Goal: Task Accomplishment & Management: Complete application form

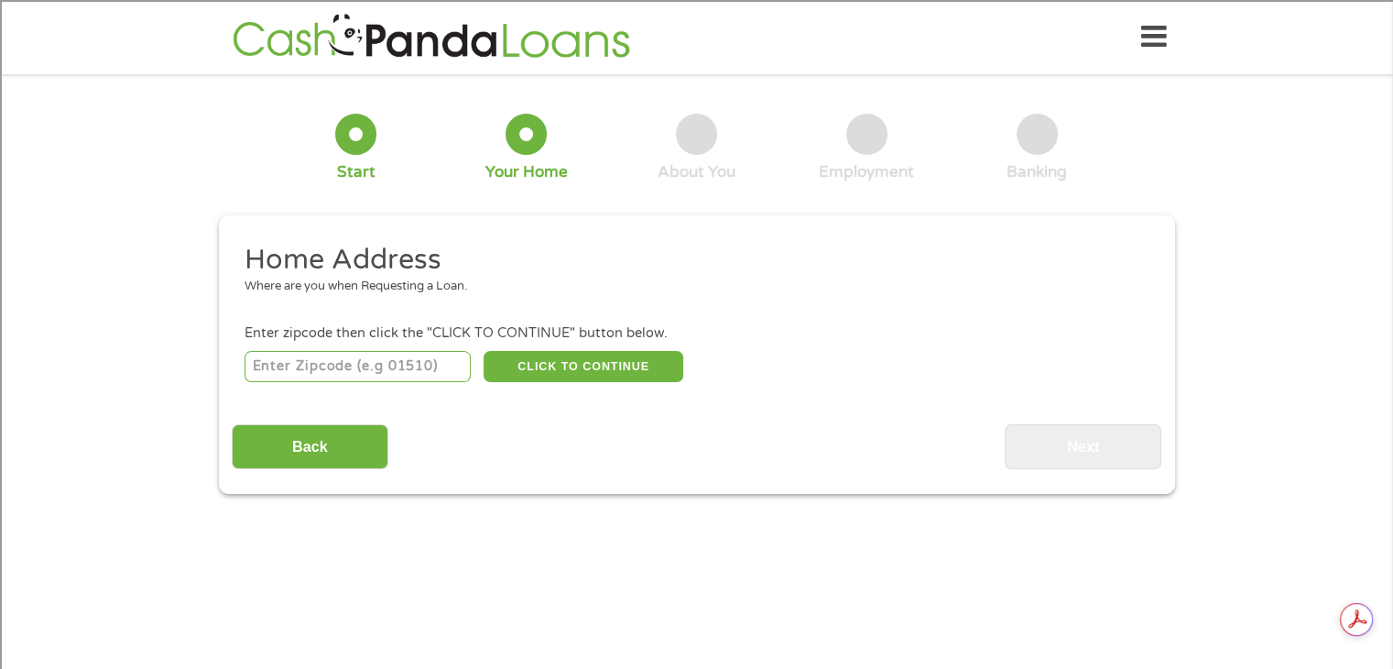
click at [341, 360] on input "number" at bounding box center [358, 366] width 226 height 31
type input "48167"
click at [550, 362] on button "CLICK TO CONTINUE" at bounding box center [584, 366] width 200 height 31
type input "48167"
type input "[GEOGRAPHIC_DATA]"
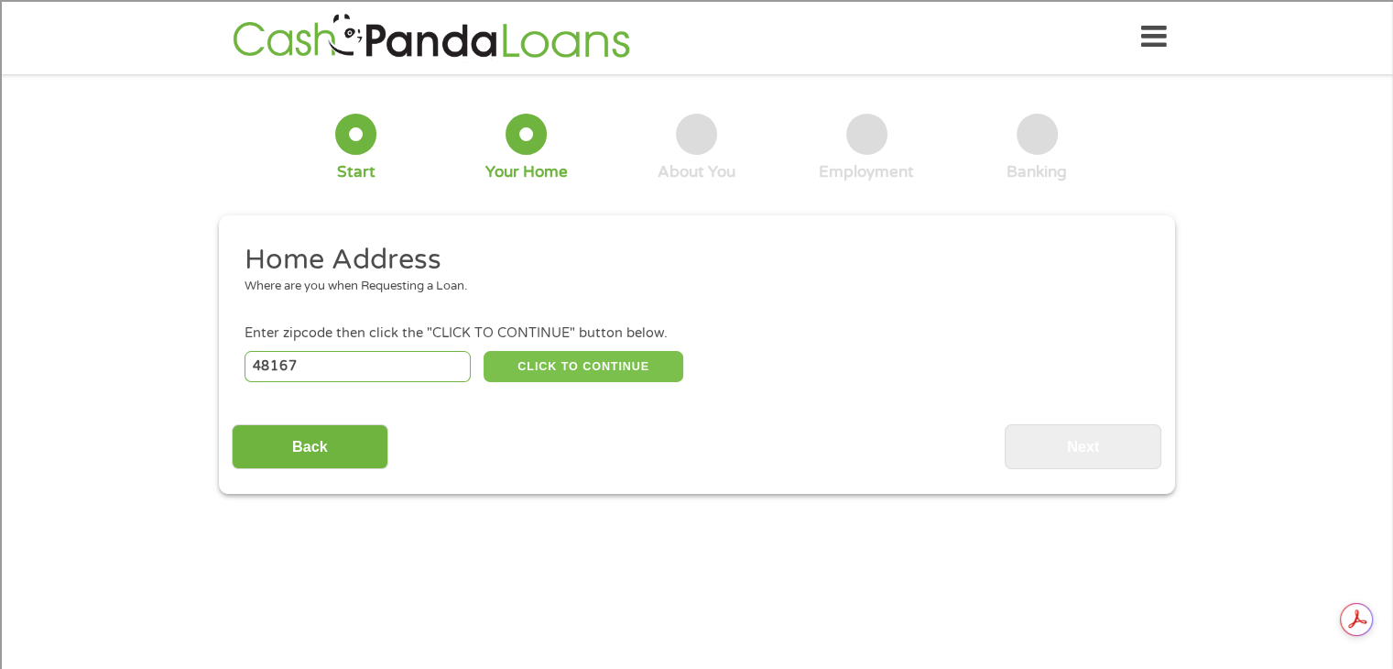
select select "[US_STATE]"
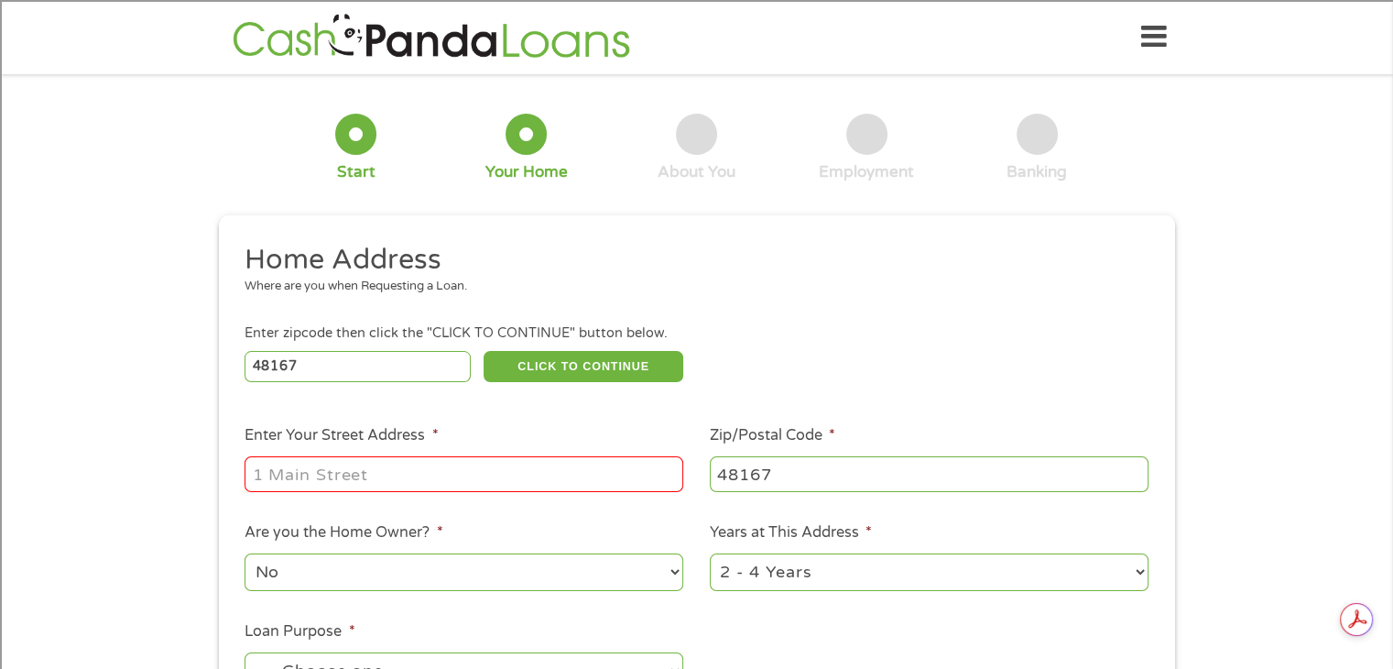
click at [418, 464] on input "Enter Your Street Address *" at bounding box center [464, 473] width 439 height 35
type input "45015"
click at [596, 576] on select "No Yes" at bounding box center [464, 572] width 439 height 38
select select "yes"
click at [245, 555] on select "No Yes" at bounding box center [464, 572] width 439 height 38
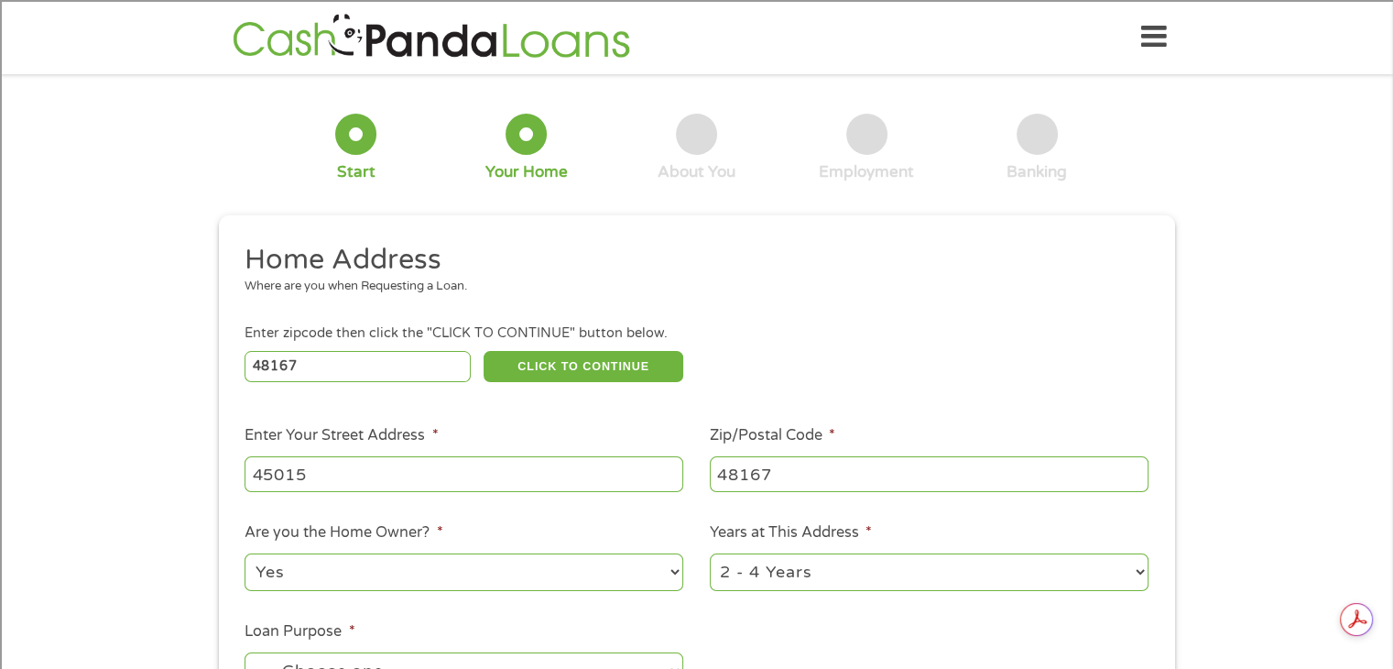
click at [363, 481] on input "45015" at bounding box center [464, 473] width 439 height 35
type input "45015 [GEOGRAPHIC_DATA]"
click at [738, 577] on select "1 Year or less 1 - 2 Years 2 - 4 Years Over 4 Years" at bounding box center [929, 572] width 439 height 38
select select "60months"
click at [710, 555] on select "1 Year or less 1 - 2 Years 2 - 4 Years Over 4 Years" at bounding box center [929, 572] width 439 height 38
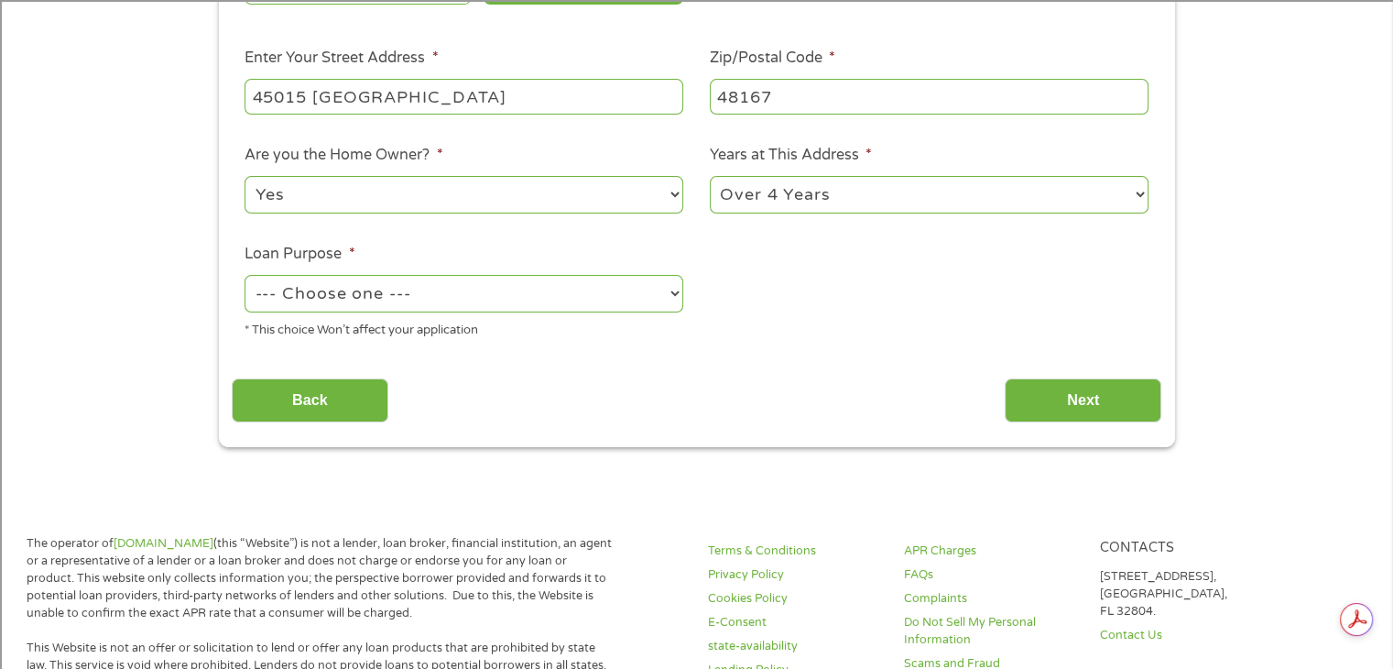
scroll to position [426, 0]
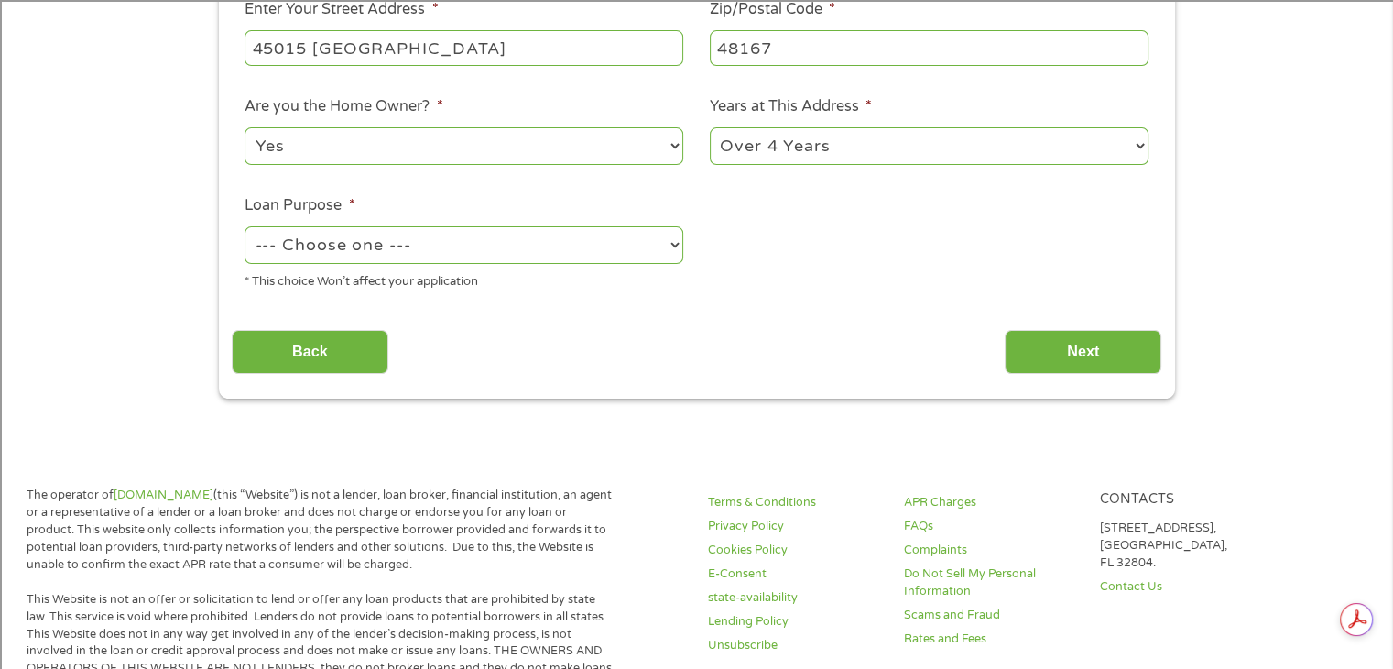
click at [603, 248] on select "--- Choose one --- Pay Bills Debt Consolidation Home Improvement Major Purchase…" at bounding box center [464, 245] width 439 height 38
select select "other"
click at [245, 228] on select "--- Choose one --- Pay Bills Debt Consolidation Home Improvement Major Purchase…" at bounding box center [464, 245] width 439 height 38
click at [1074, 340] on input "Next" at bounding box center [1083, 352] width 157 height 45
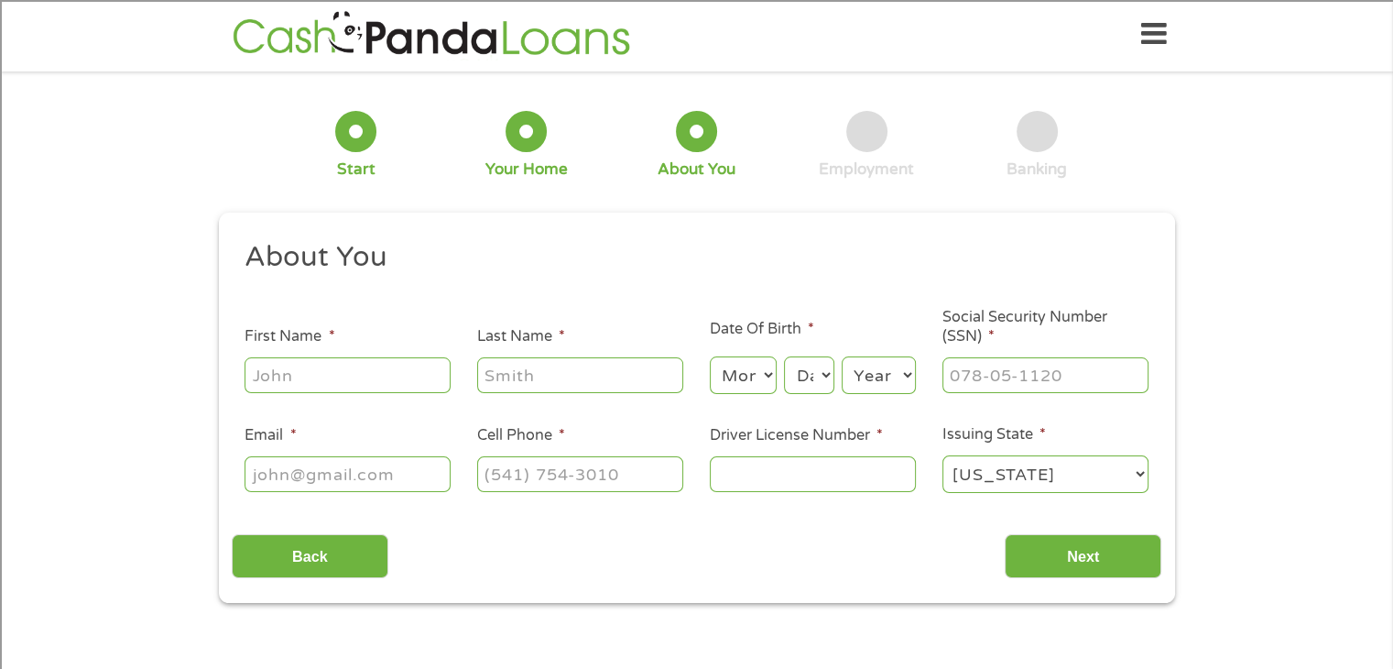
scroll to position [0, 0]
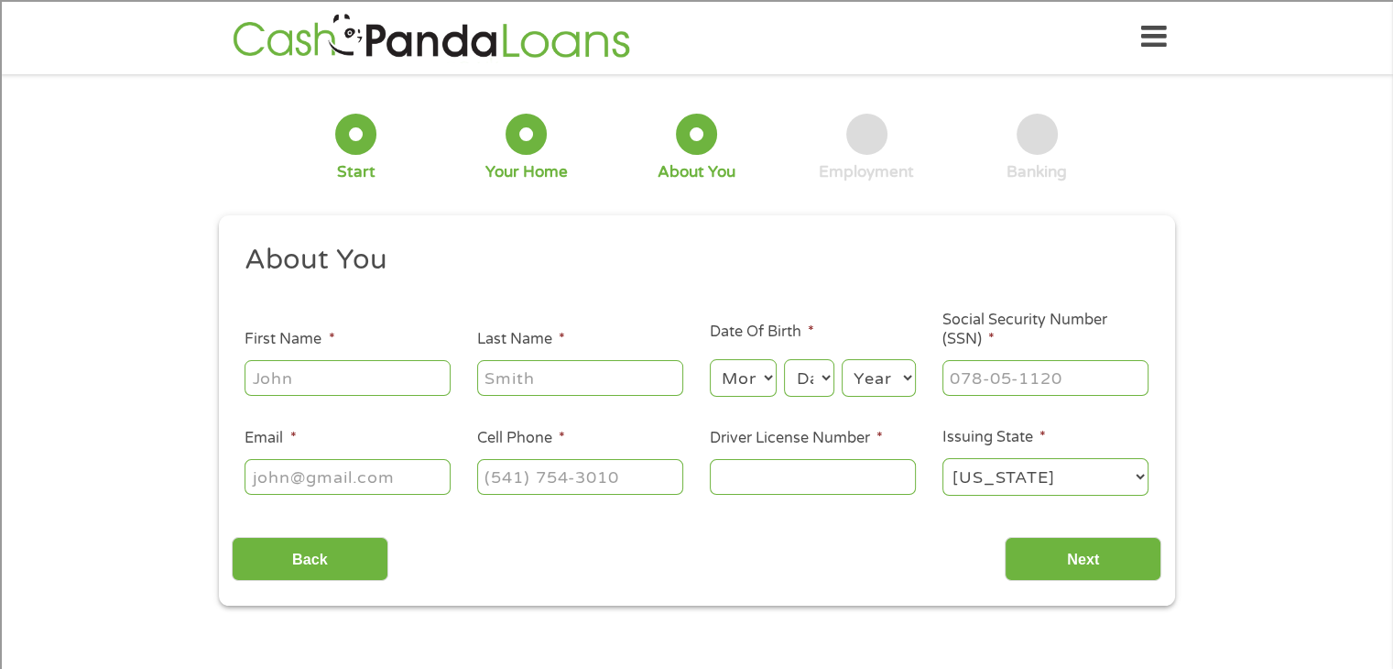
click at [347, 372] on input "First Name *" at bounding box center [348, 377] width 206 height 35
type input "[PERSON_NAME]"
click at [759, 375] on select "Month 1 2 3 4 5 6 7 8 9 10 11 12" at bounding box center [743, 378] width 67 height 38
select select "2"
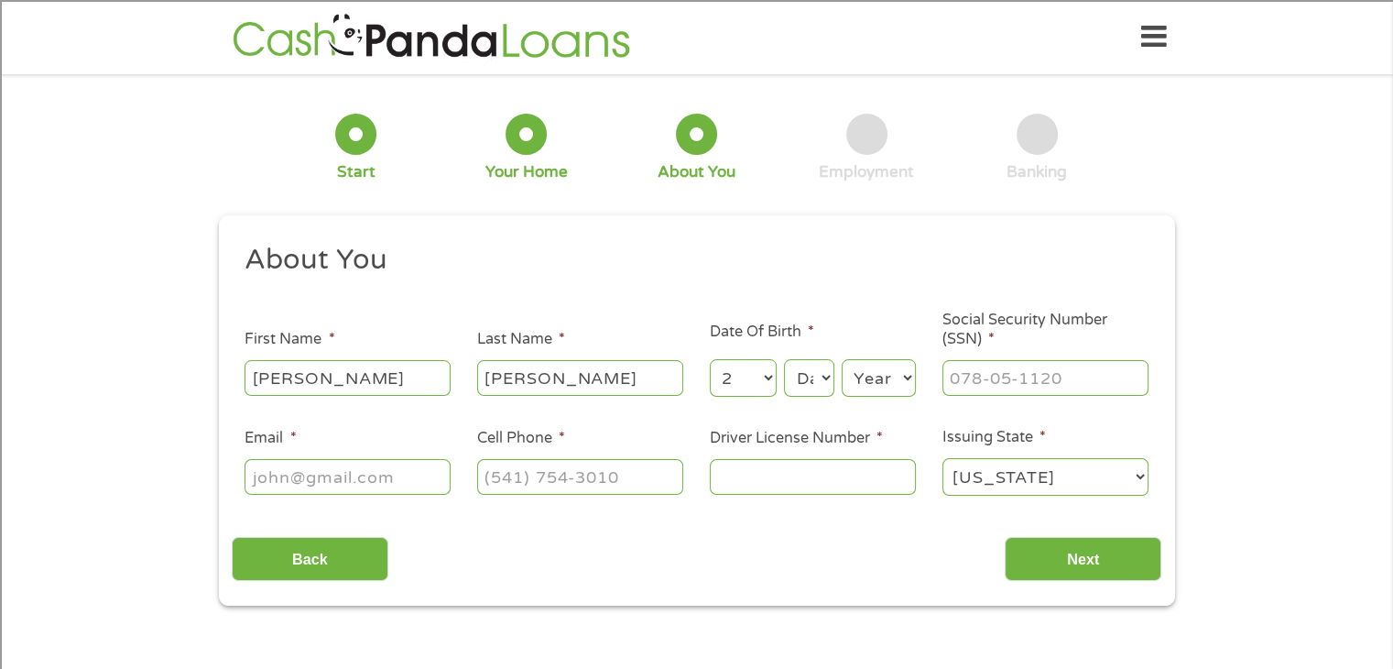
click at [710, 360] on select "Month 1 2 3 4 5 6 7 8 9 10 11 12" at bounding box center [743, 378] width 67 height 38
click at [801, 374] on select "Day 1 2 3 4 5 6 7 8 9 10 11 12 13 14 15 16 17 18 19 20 21 22 23 24 25 26 27 28 …" at bounding box center [808, 378] width 49 height 38
select select "16"
click at [784, 360] on select "Day 1 2 3 4 5 6 7 8 9 10 11 12 13 14 15 16 17 18 19 20 21 22 23 24 25 26 27 28 …" at bounding box center [808, 378] width 49 height 38
click at [867, 380] on select "Year [DATE] 2006 2005 2004 2003 2002 2001 2000 1999 1998 1997 1996 1995 1994 19…" at bounding box center [879, 378] width 74 height 38
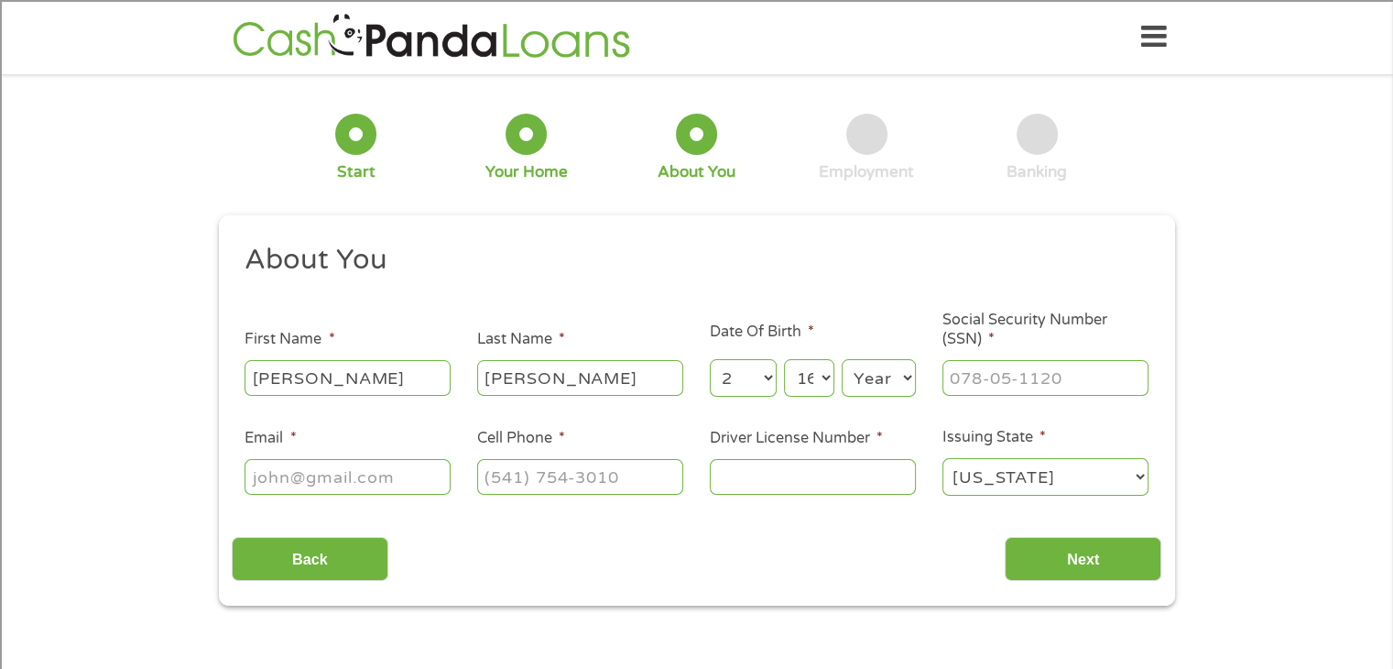
select select "1964"
click at [842, 360] on select "Year [DATE] 2006 2005 2004 2003 2002 2001 2000 1999 1998 1997 1996 1995 1994 19…" at bounding box center [879, 378] width 74 height 38
click at [982, 378] on input "___-__-____" at bounding box center [1046, 377] width 206 height 35
type input "385-84-3633"
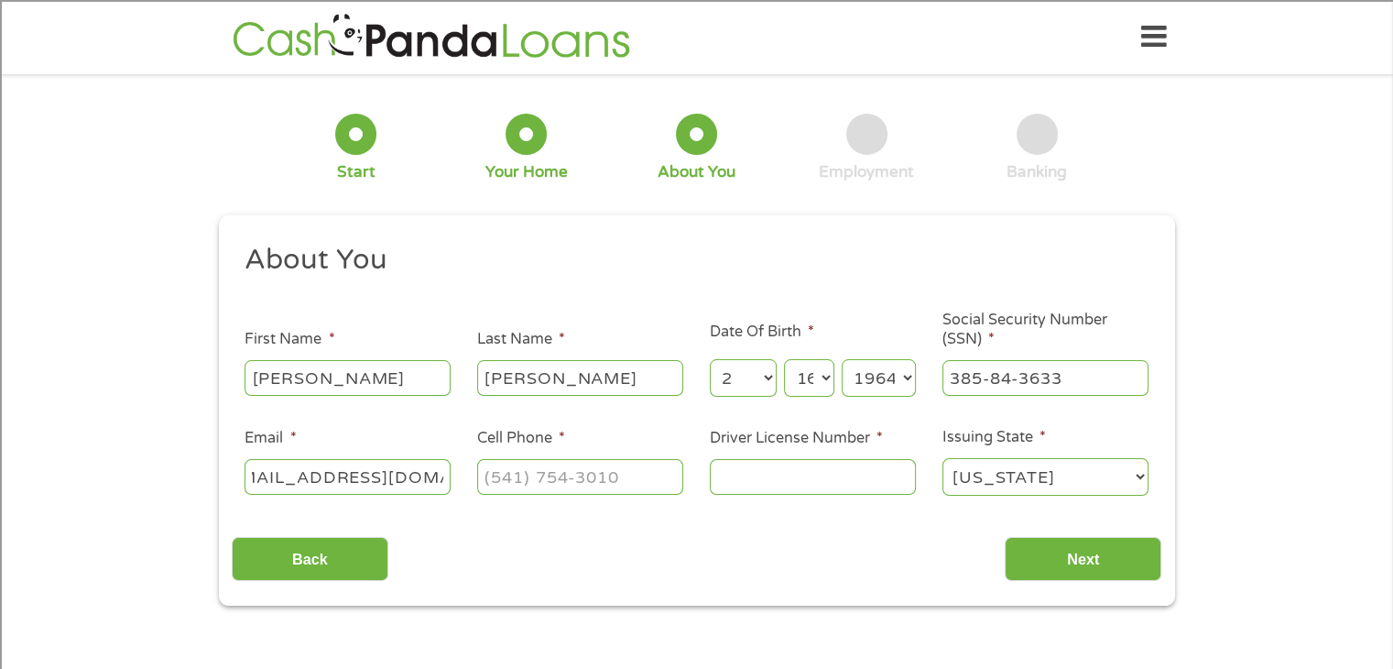
type input "[EMAIL_ADDRESS][DOMAIN_NAME]"
type input "[PHONE_NUMBER]"
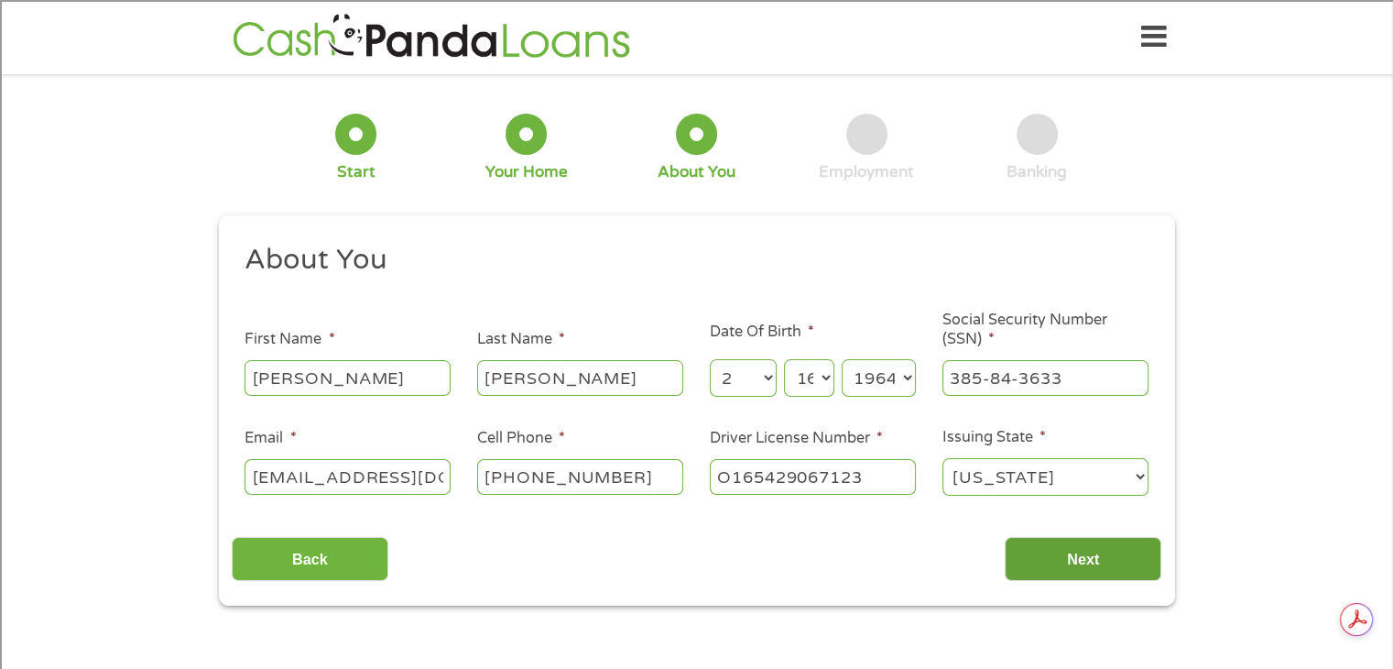
type input "O165429067123"
click at [1085, 552] on input "Next" at bounding box center [1083, 559] width 157 height 45
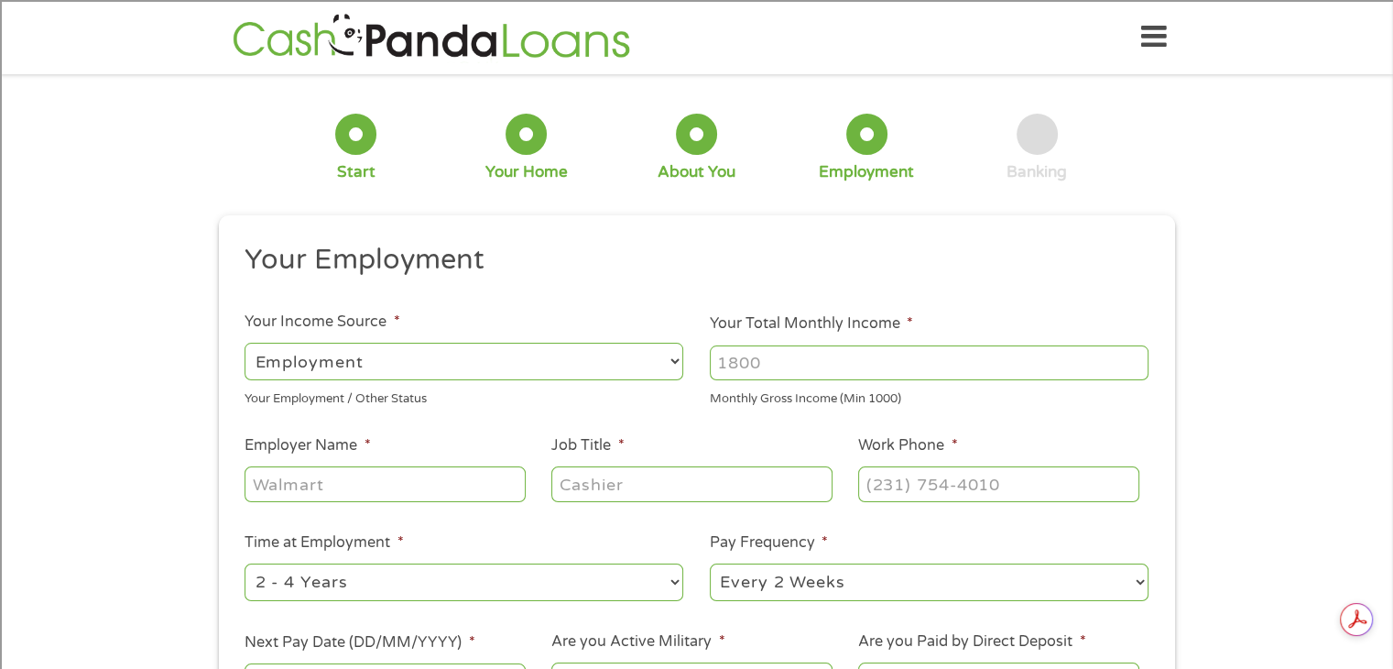
click at [788, 364] on input "Your Total Monthly Income *" at bounding box center [929, 362] width 439 height 35
type input "9500"
click at [418, 485] on input "Employer Name *" at bounding box center [385, 483] width 280 height 35
click at [418, 485] on input "B" at bounding box center [385, 483] width 280 height 35
type input "[PERSON_NAME]"
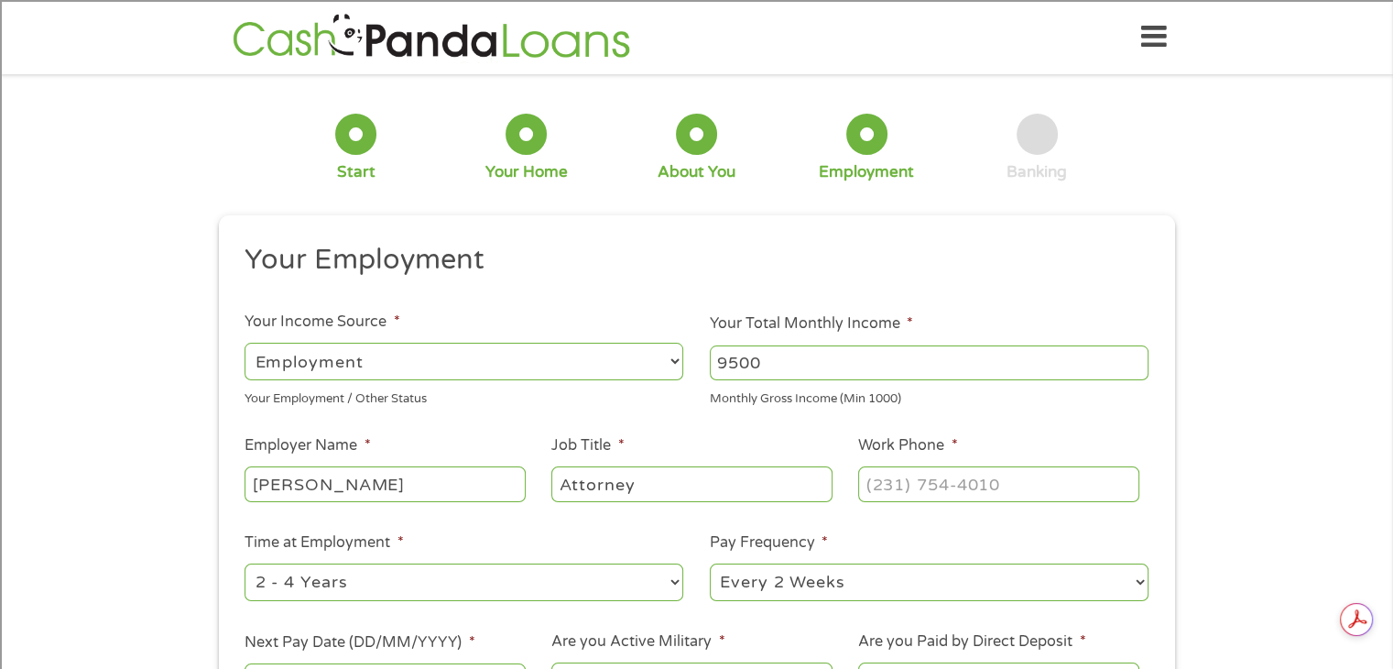
type input "Attorney"
type input "[PHONE_NUMBER]"
click at [607, 578] on select "--- Choose one --- 1 Year or less 1 - 2 Years 2 - 4 Years Over 4 Years" at bounding box center [464, 582] width 439 height 38
select select "60months"
click at [245, 564] on select "--- Choose one --- 1 Year or less 1 - 2 Years 2 - 4 Years Over 4 Years" at bounding box center [464, 582] width 439 height 38
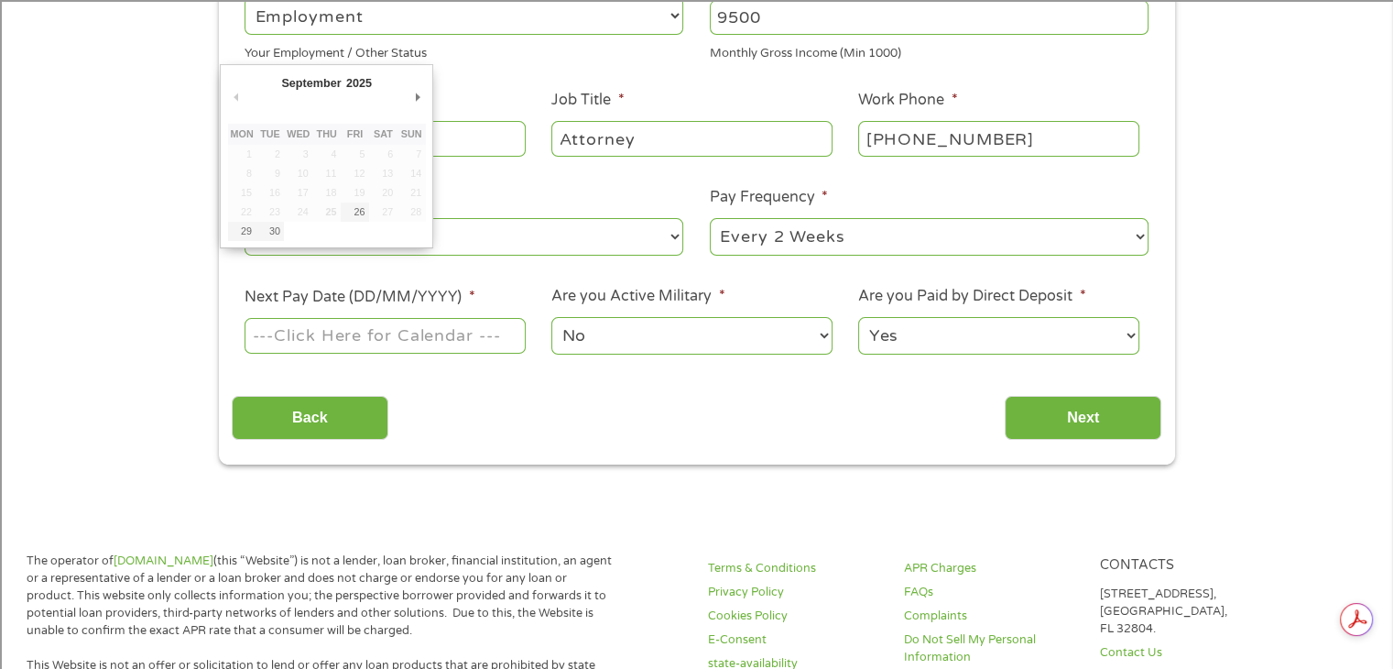
scroll to position [348, 0]
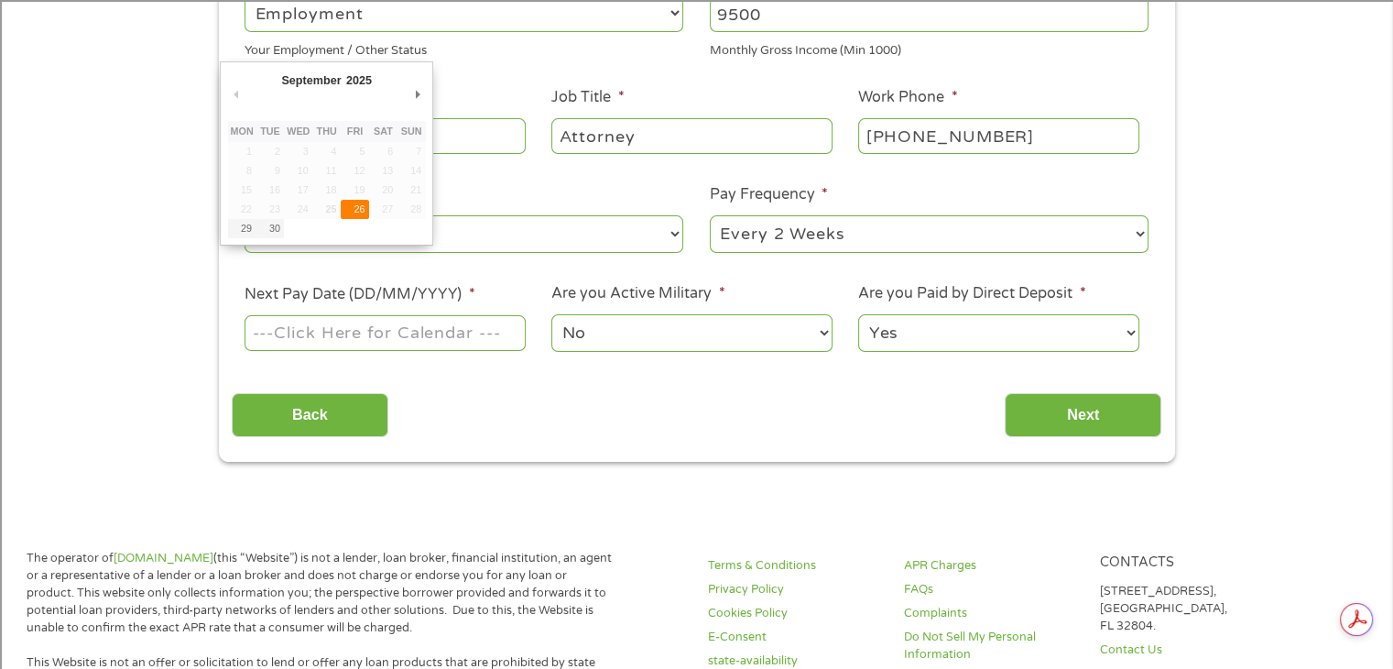
type input "[DATE]"
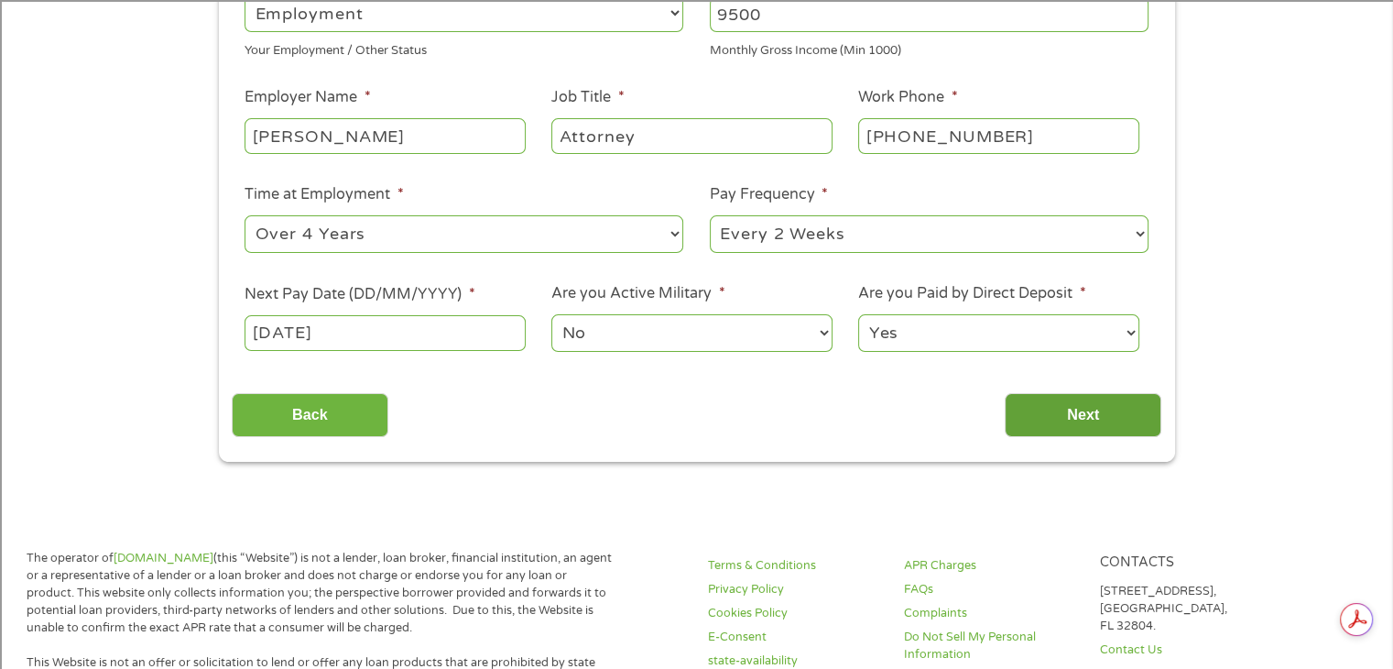
click at [1048, 397] on input "Next" at bounding box center [1083, 415] width 157 height 45
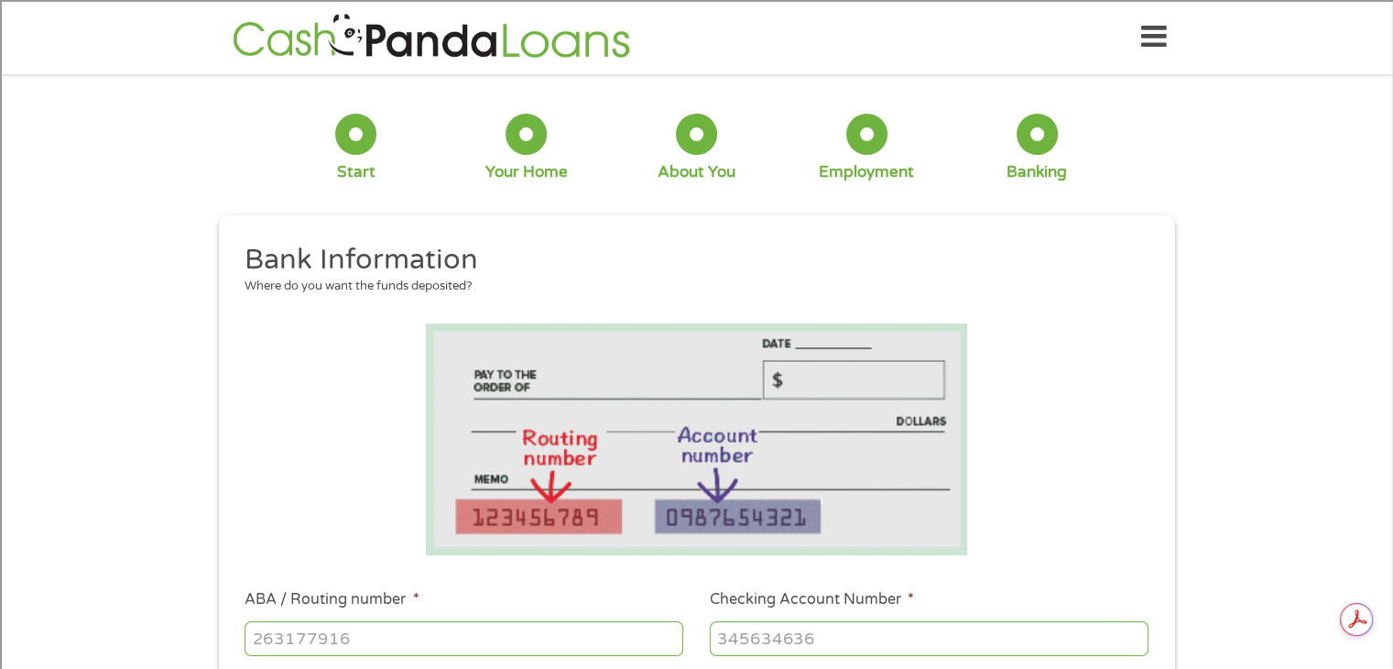
scroll to position [0, 0]
click at [370, 634] on input "ABA / Routing number *" at bounding box center [464, 638] width 439 height 35
type input "072000326"
type input "JPMORGAN CHASE BANK NA"
type input "757745880"
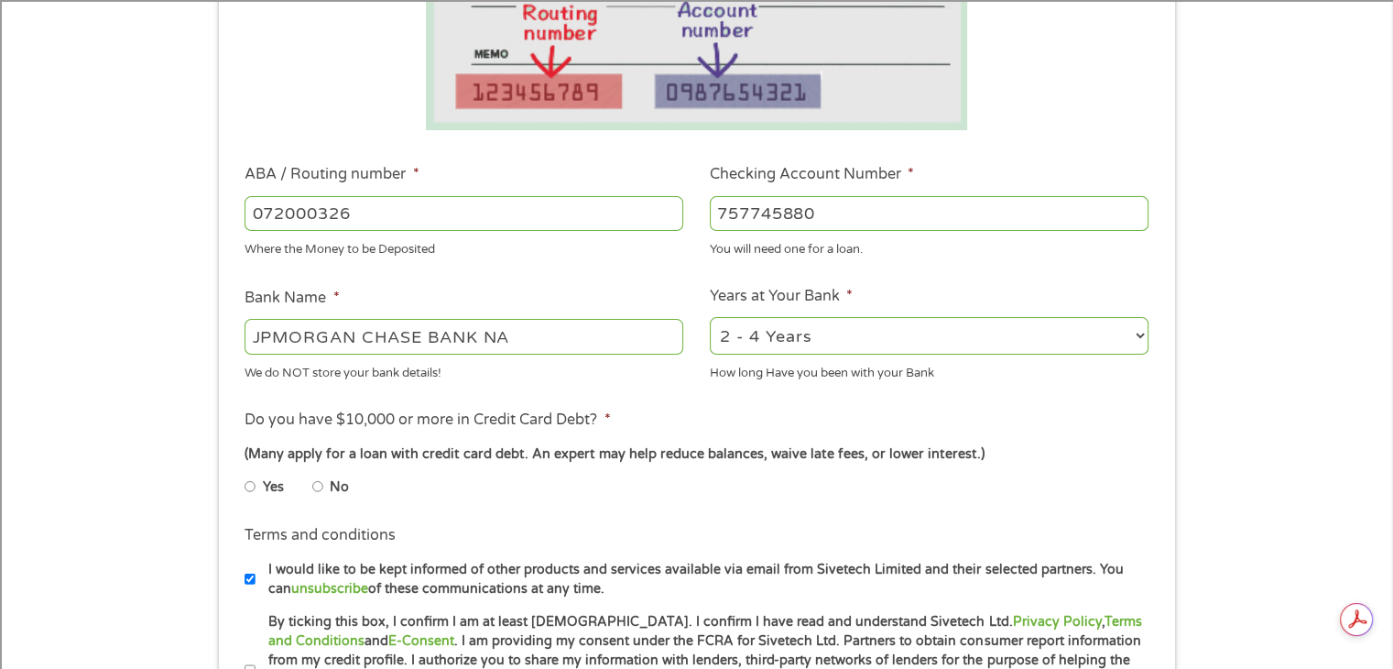
scroll to position [428, 0]
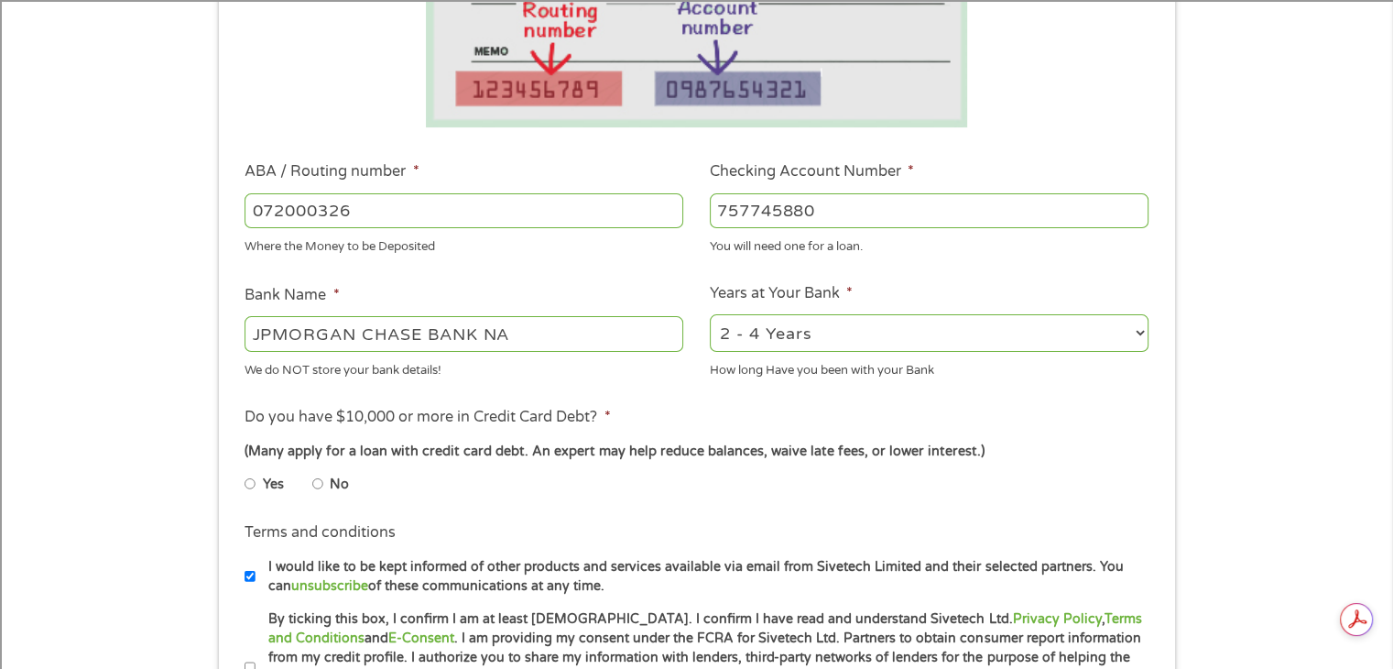
click at [791, 327] on select "2 - 4 Years 6 - 12 Months 1 - 2 Years Over 4 Years" at bounding box center [929, 333] width 439 height 38
select select "60months"
click at [710, 315] on select "2 - 4 Years 6 - 12 Months 1 - 2 Years Over 4 Years" at bounding box center [929, 333] width 439 height 38
click at [313, 488] on input "No" at bounding box center [317, 483] width 11 height 29
radio input "true"
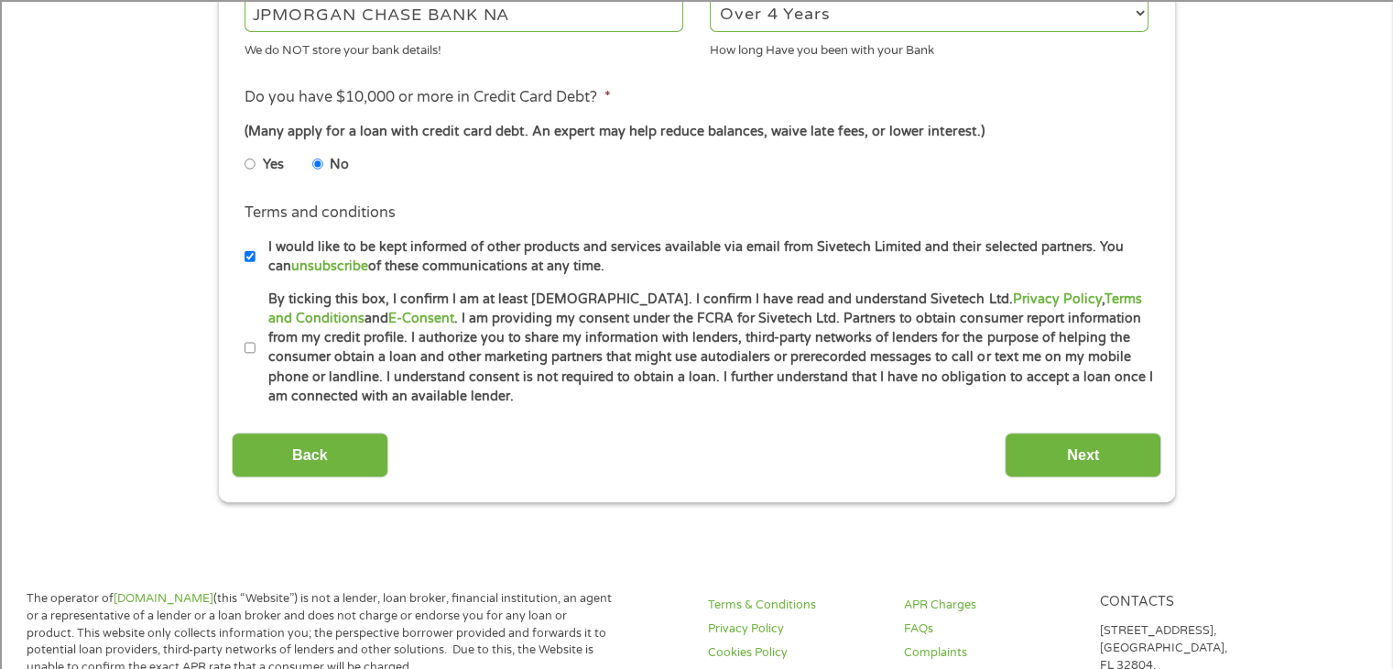
scroll to position [744, 0]
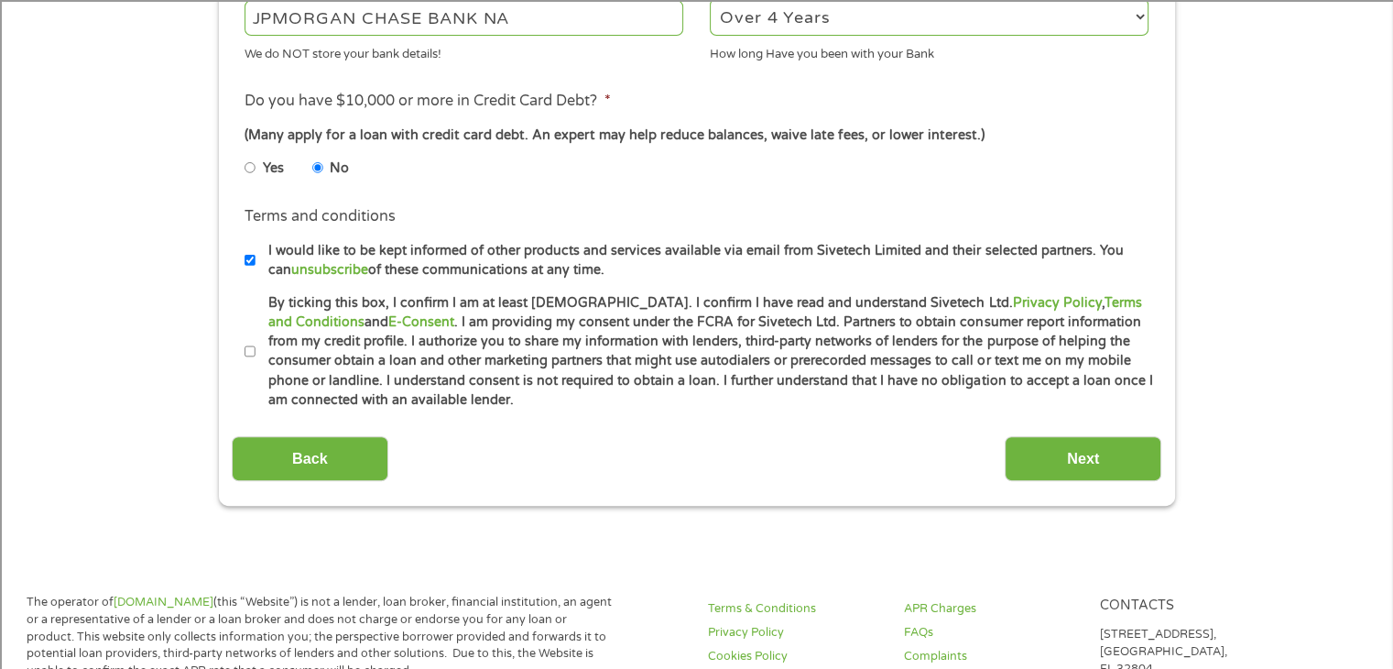
click at [251, 352] on input "By ticking this box, I confirm I am at least [DEMOGRAPHIC_DATA]. I confirm I ha…" at bounding box center [250, 351] width 11 height 29
checkbox input "true"
click at [1058, 442] on input "Next" at bounding box center [1083, 458] width 157 height 45
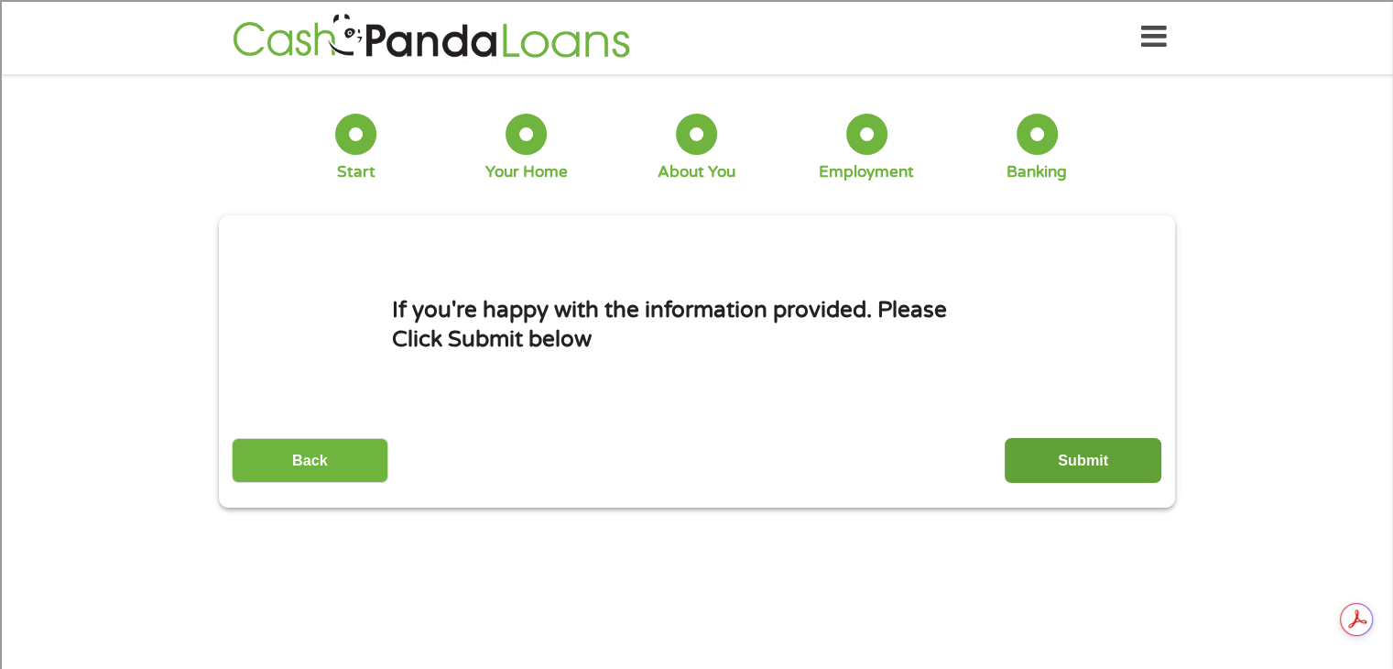
click at [1033, 449] on input "Submit" at bounding box center [1083, 460] width 157 height 45
